Goal: Task Accomplishment & Management: Use online tool/utility

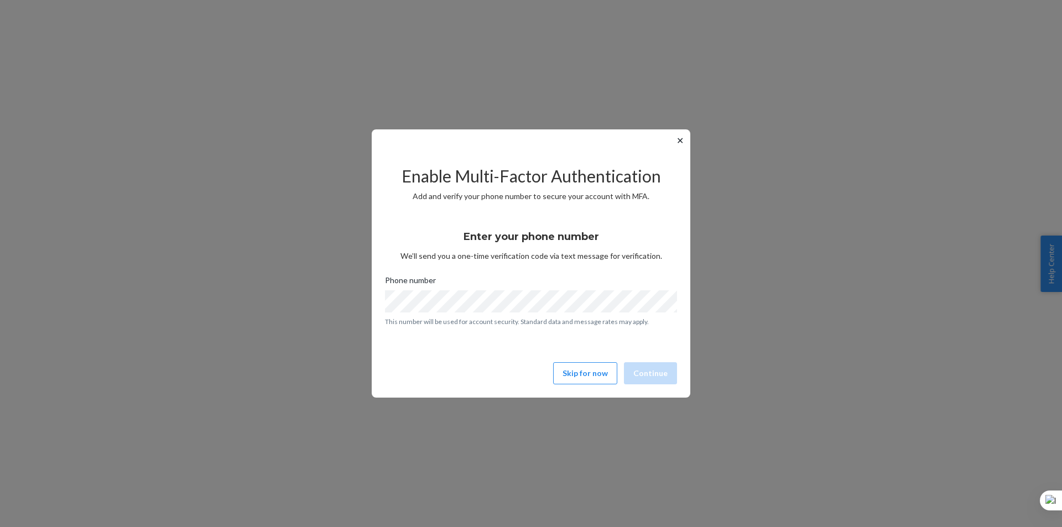
click at [681, 143] on button "✕" at bounding box center [681, 140] width 12 height 13
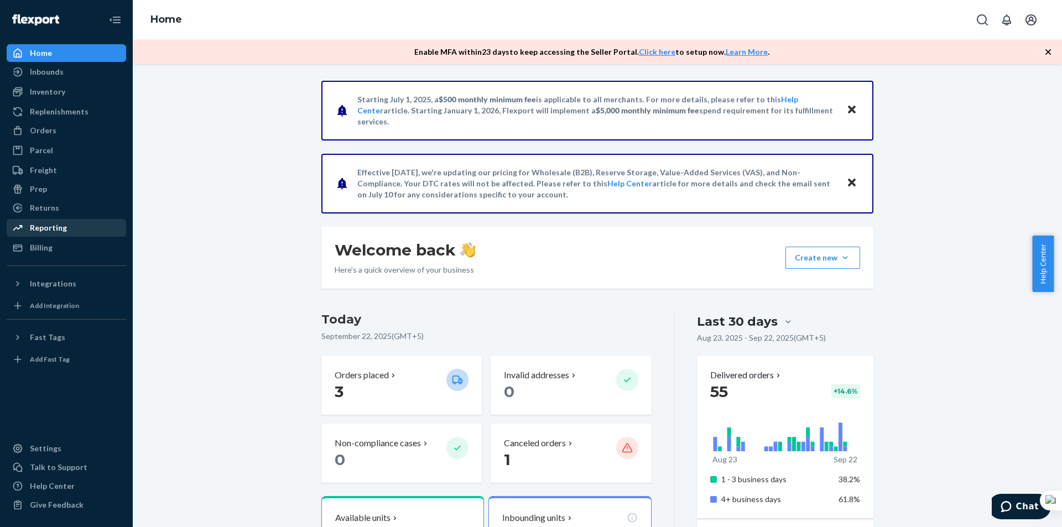
click at [74, 224] on div "Reporting" at bounding box center [66, 227] width 117 height 15
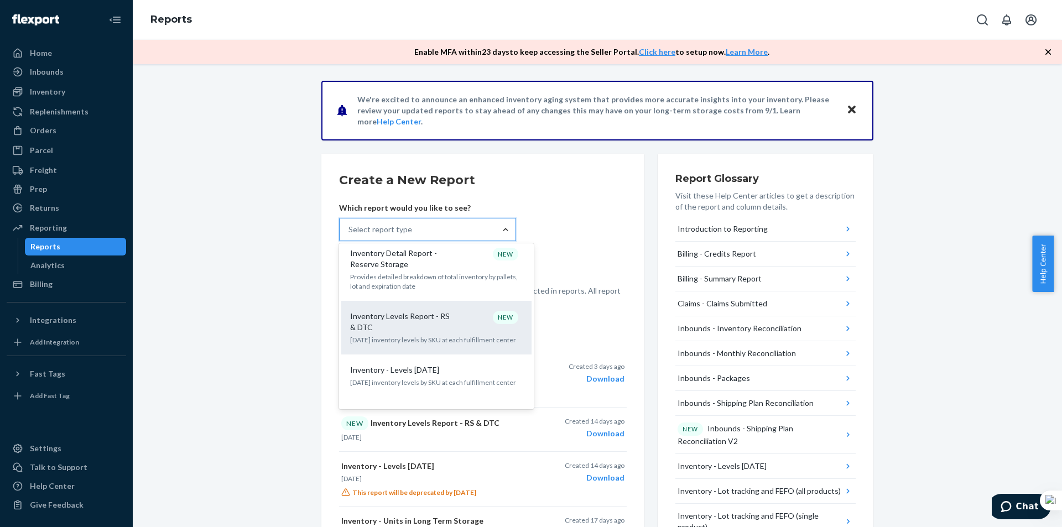
scroll to position [664, 0]
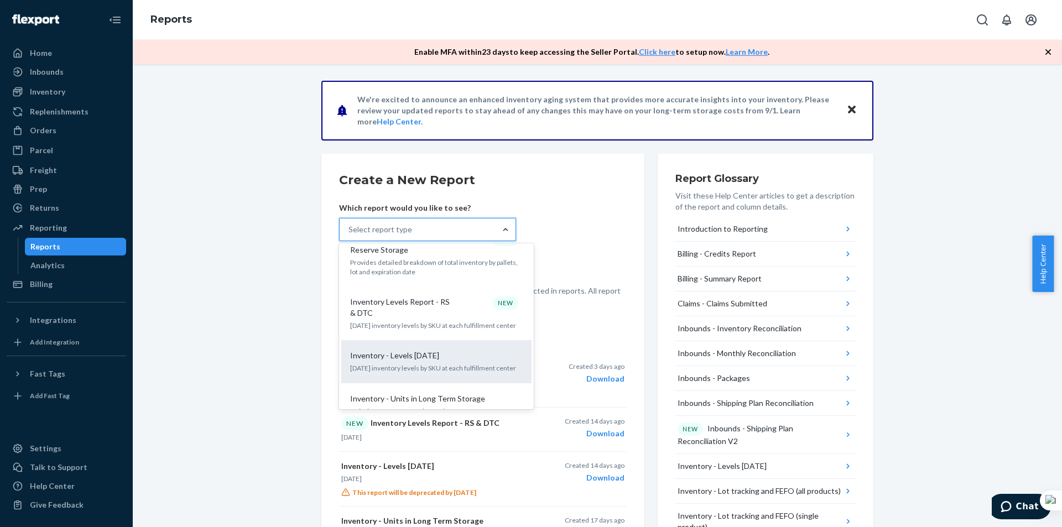
click at [426, 364] on p "[DATE] inventory levels by SKU at each fulfillment center" at bounding box center [436, 368] width 173 height 9
click at [350, 235] on input "option Inventory - Levels [DATE] focused, 15 of 32. 32 results available. Use U…" at bounding box center [349, 229] width 1 height 11
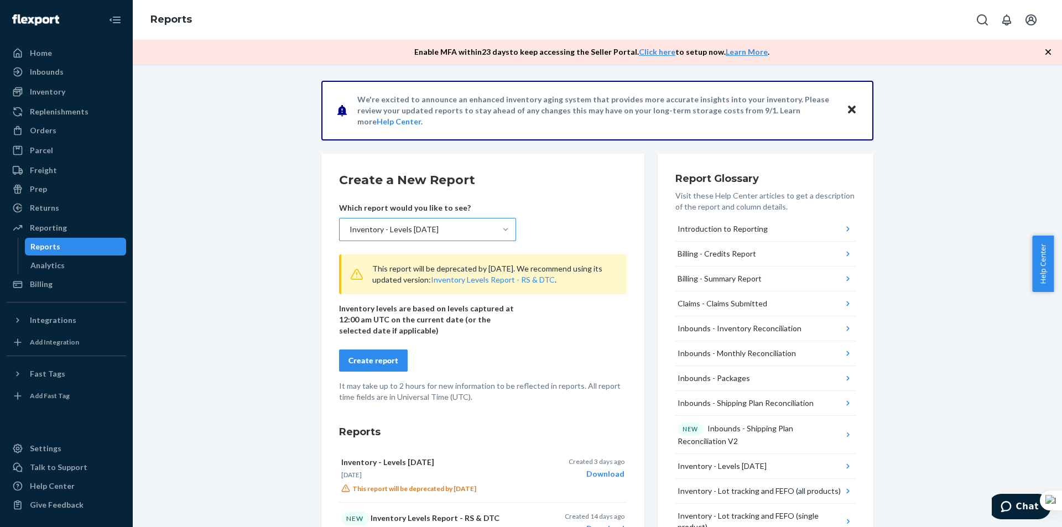
click at [383, 355] on button "Create report" at bounding box center [373, 361] width 69 height 22
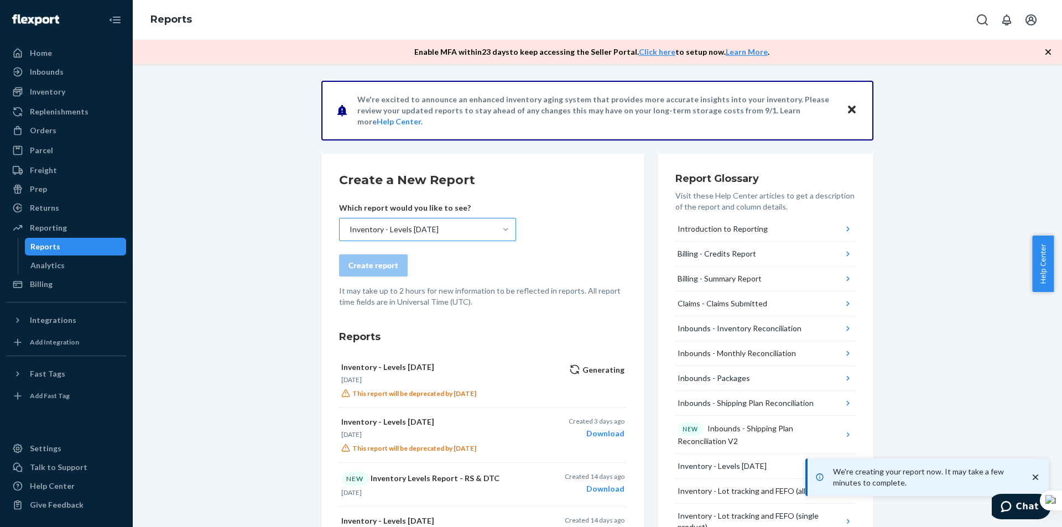
click at [608, 222] on form "Create a New Report Which report would you like to see? Inventory - Levels [DAT…" at bounding box center [483, 240] width 288 height 136
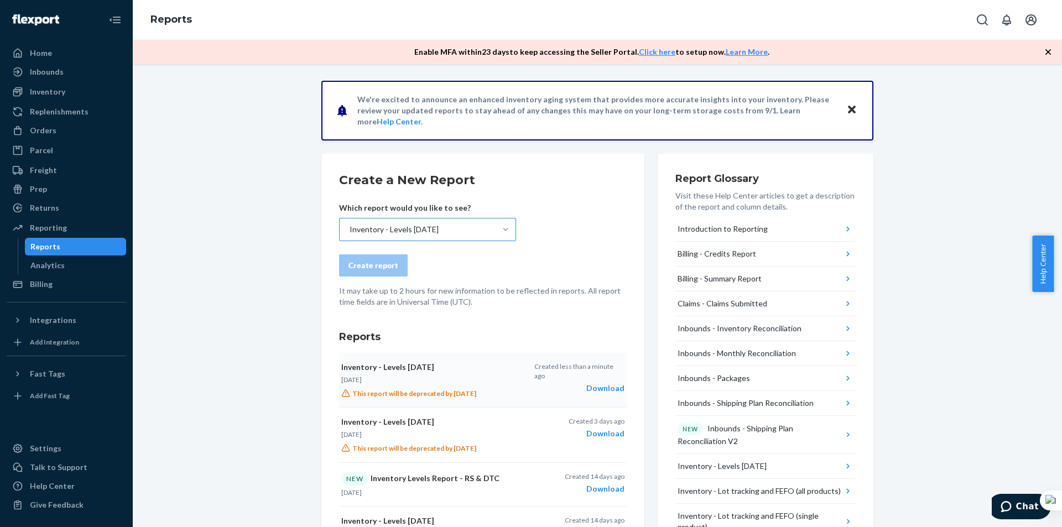
click at [602, 383] on div "Download" at bounding box center [580, 388] width 90 height 11
